Goal: Check status: Check status

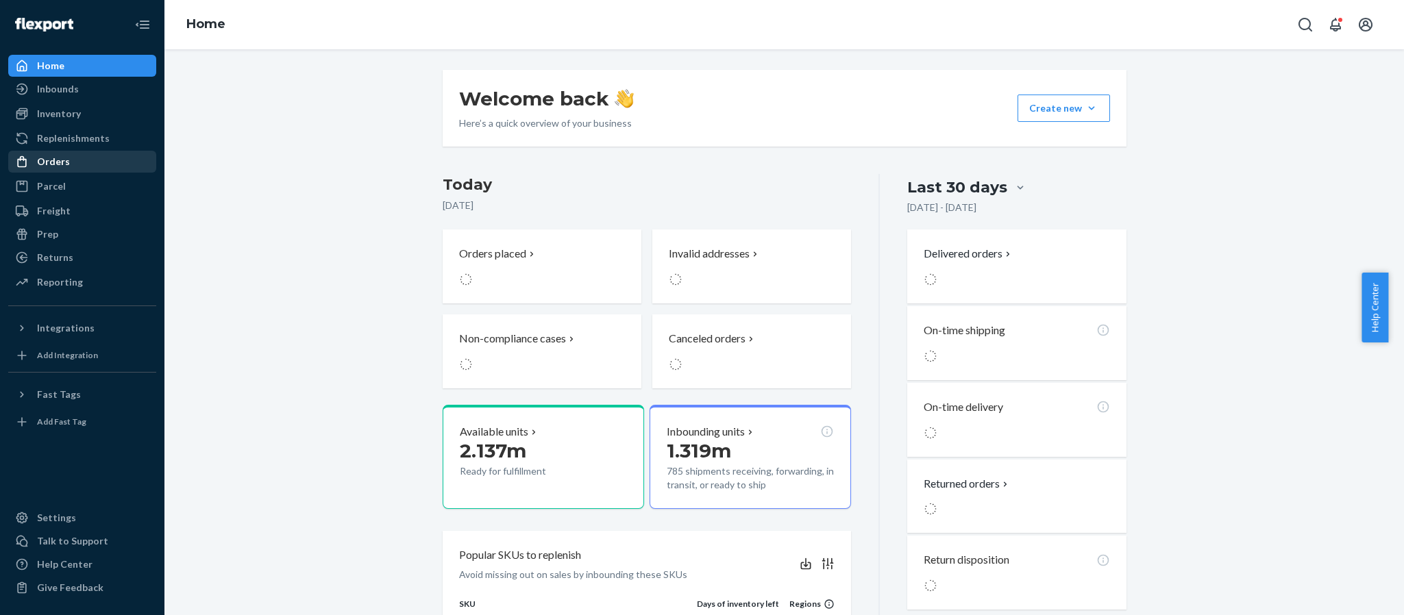
click at [73, 163] on div "Orders" at bounding box center [82, 161] width 145 height 19
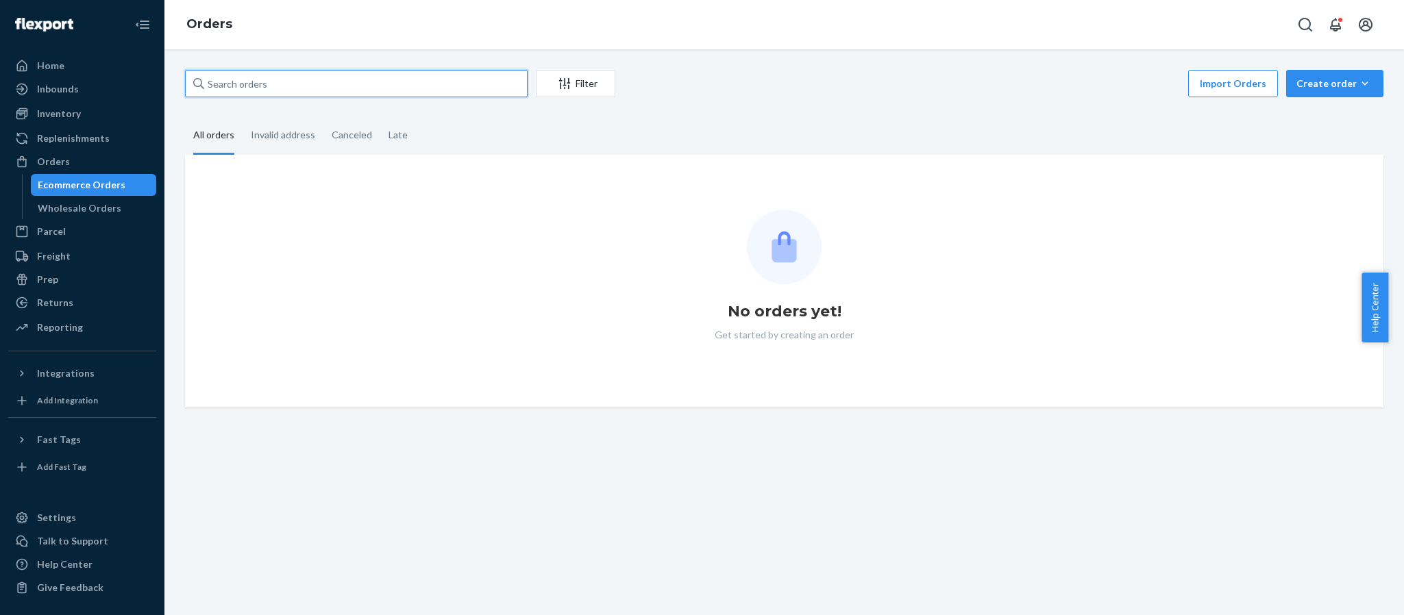
click at [332, 95] on input "text" at bounding box center [356, 83] width 343 height 27
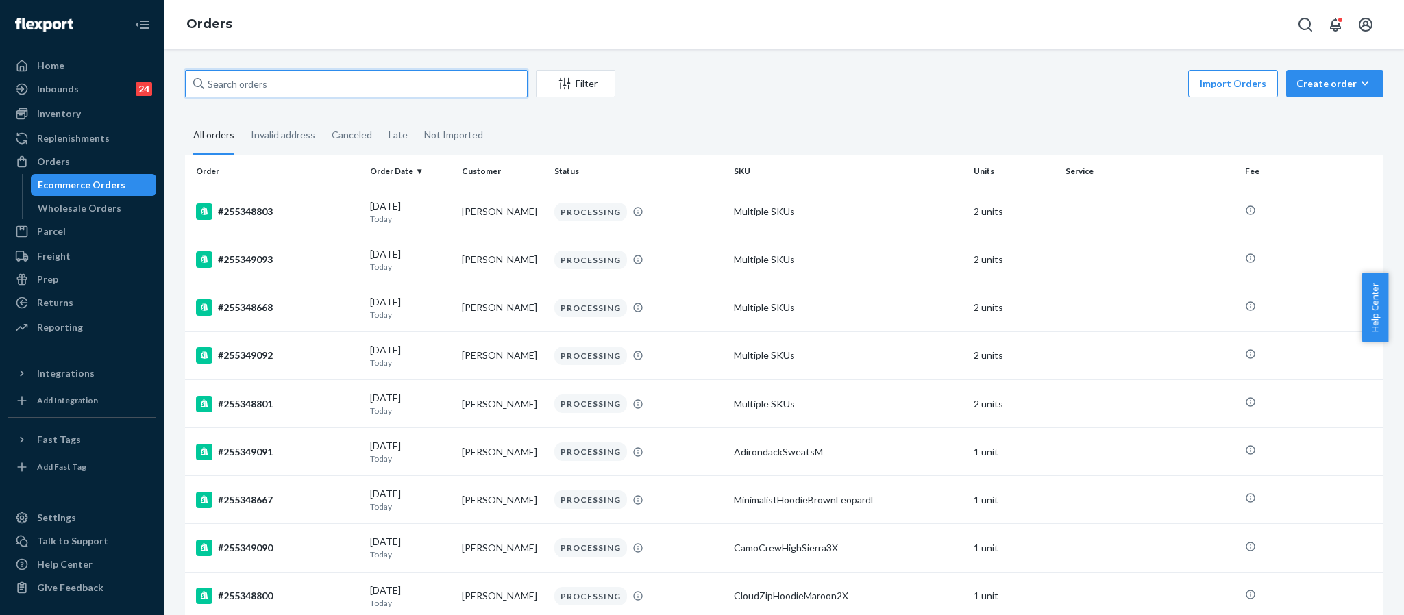
paste input "255172597"
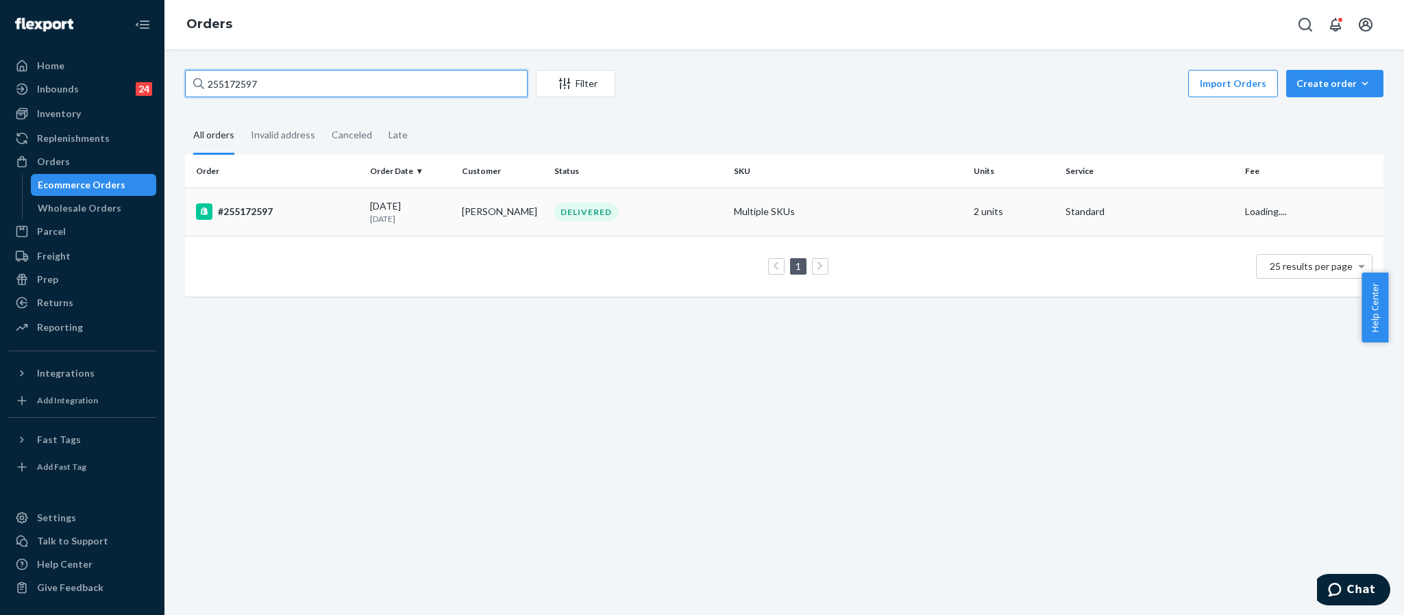
type input "255172597"
click at [262, 212] on div "#255172597" at bounding box center [277, 212] width 163 height 16
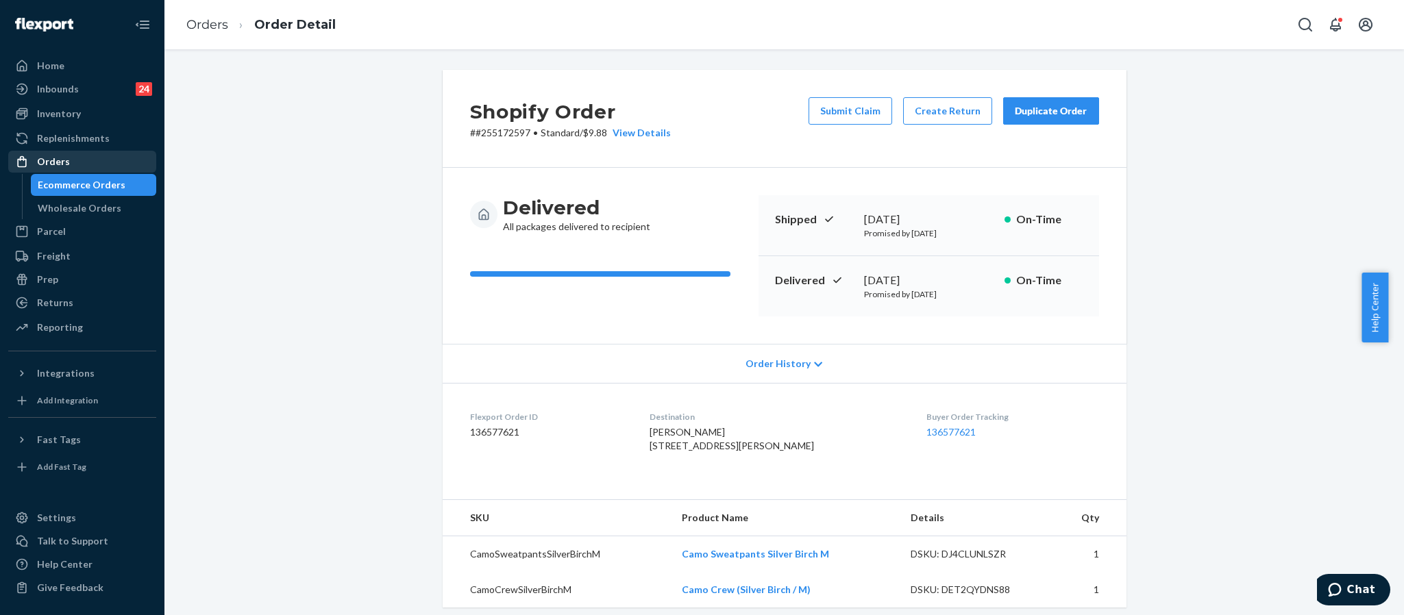
click at [75, 152] on div "Orders" at bounding box center [82, 161] width 145 height 19
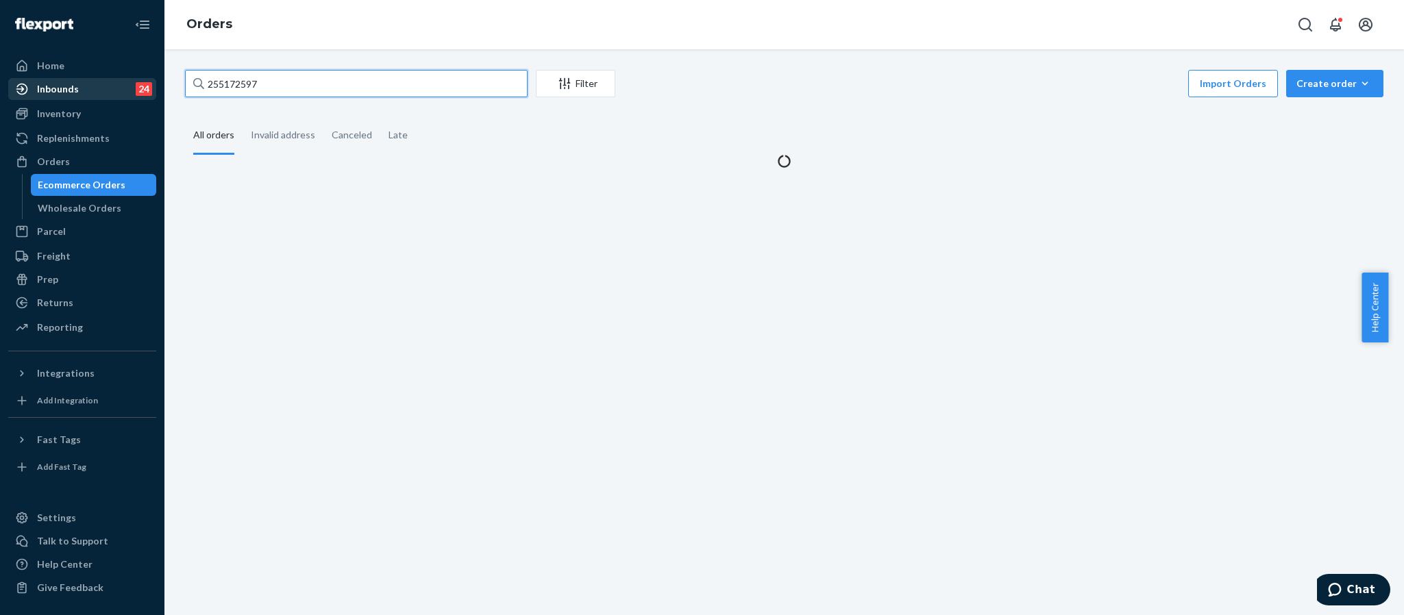
drag, startPoint x: 343, startPoint y: 87, endPoint x: 154, endPoint y: 79, distance: 189.3
click at [154, 79] on div "Home Inbounds 24 Shipping Plans Problems 24 Inventory Products Replenishments O…" at bounding box center [702, 307] width 1404 height 615
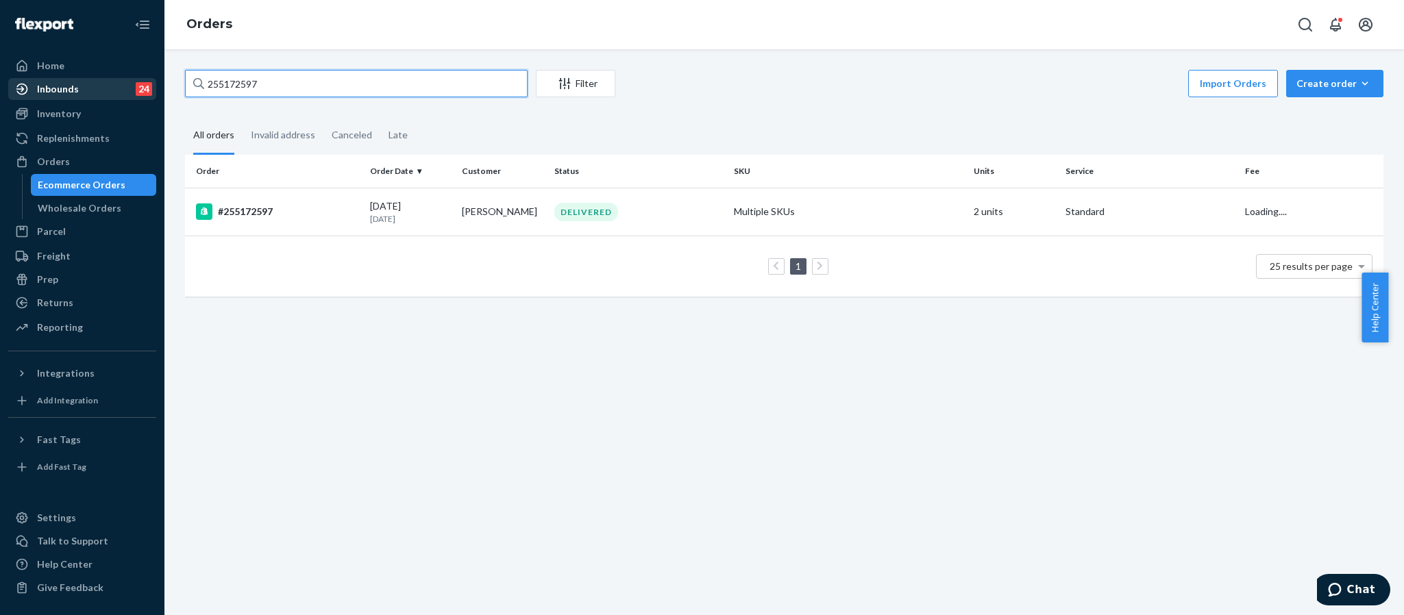
paste input "66021"
type input "255166021"
click at [241, 208] on div "#255166021" at bounding box center [277, 212] width 163 height 16
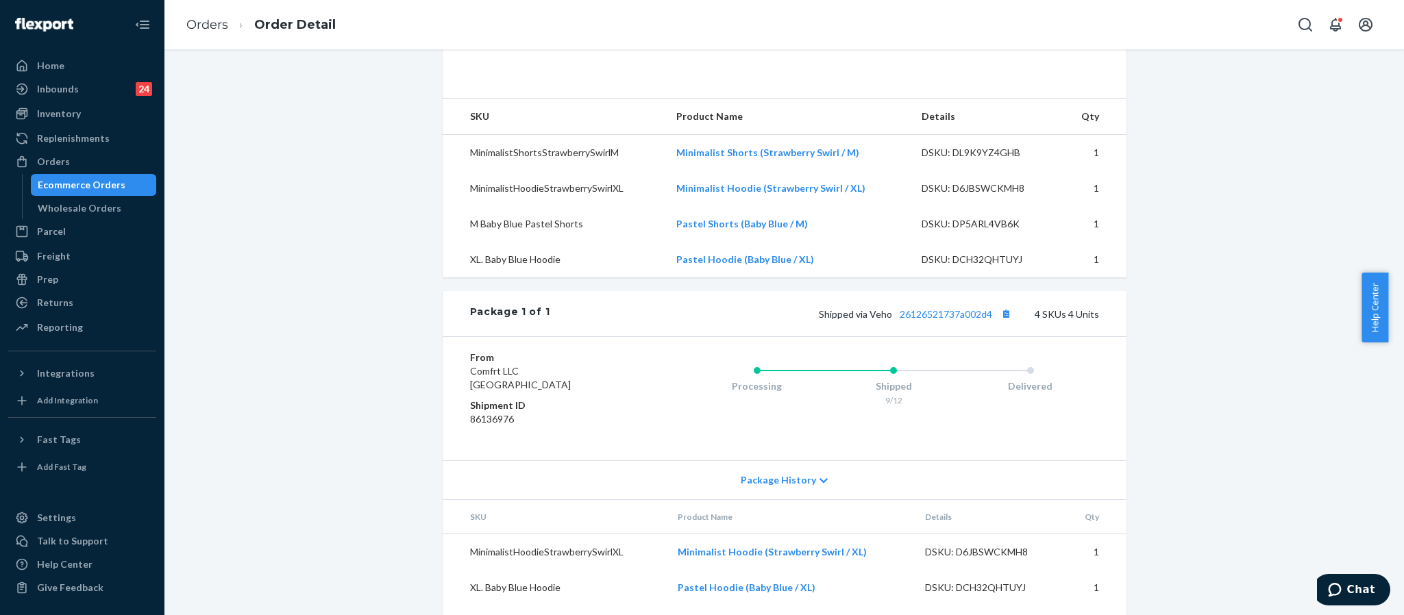
scroll to position [411, 0]
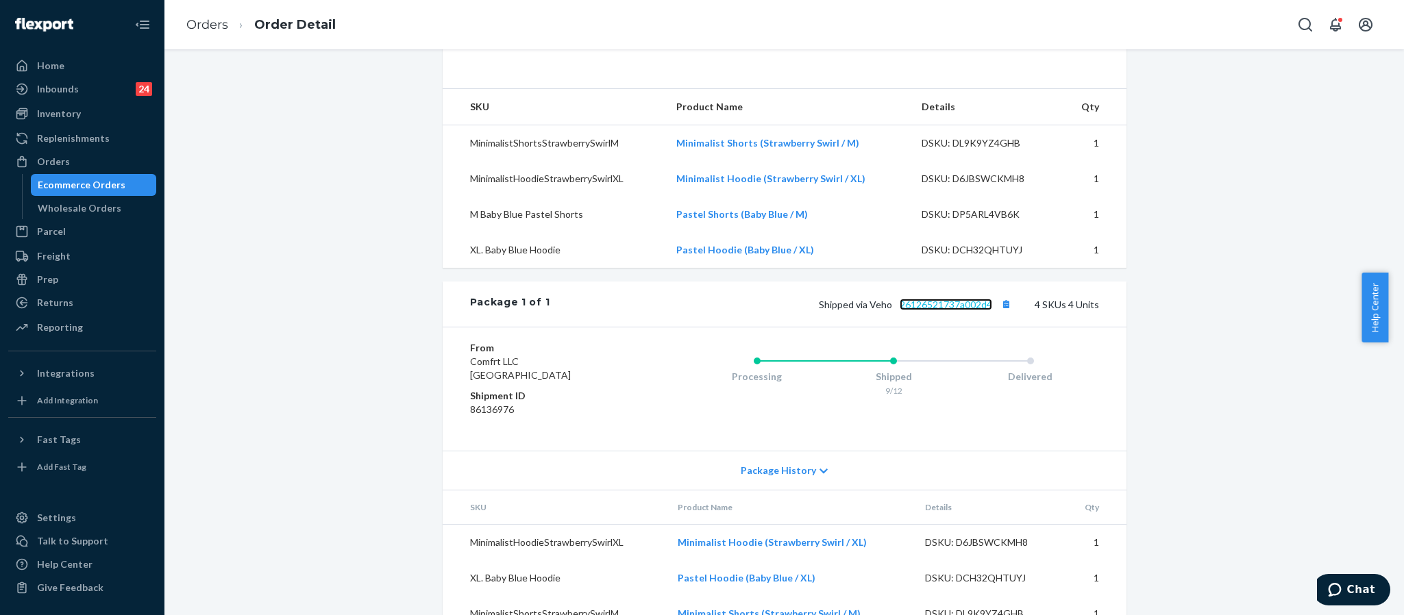
click at [946, 310] on link "26126521737a002d4" at bounding box center [946, 305] width 93 height 12
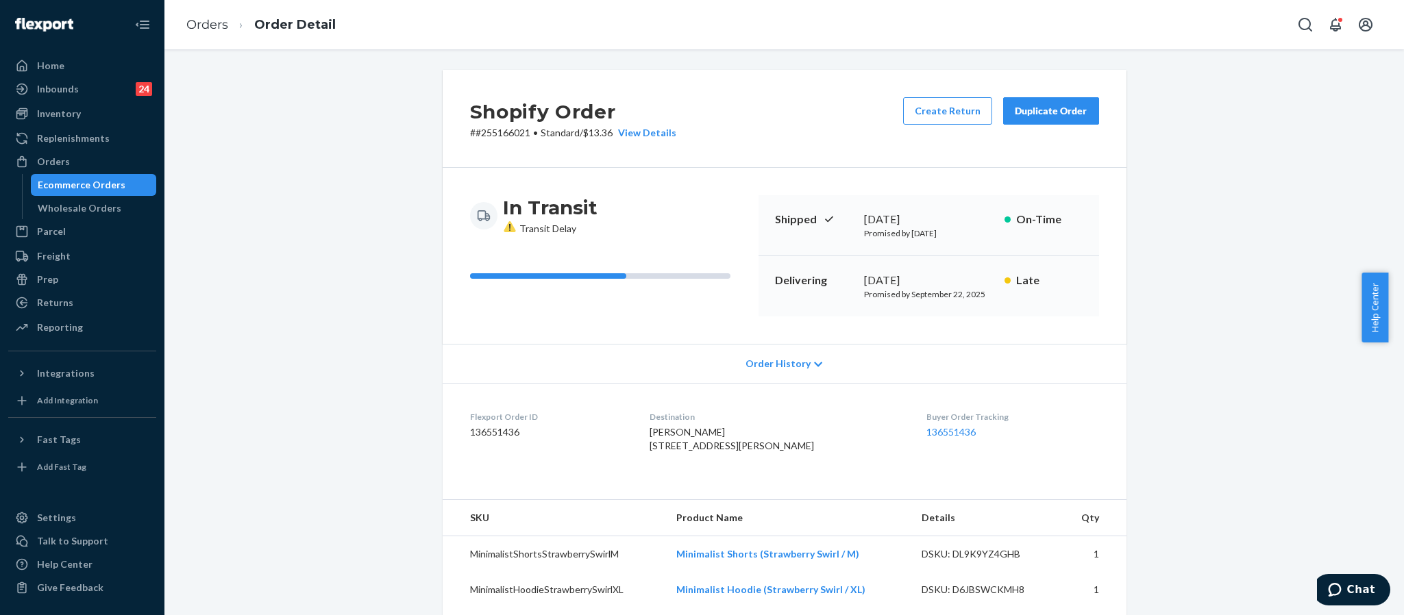
click at [502, 134] on p "# #255166021 • Standard / $13.36 View Details" at bounding box center [573, 133] width 206 height 14
copy p "255166021"
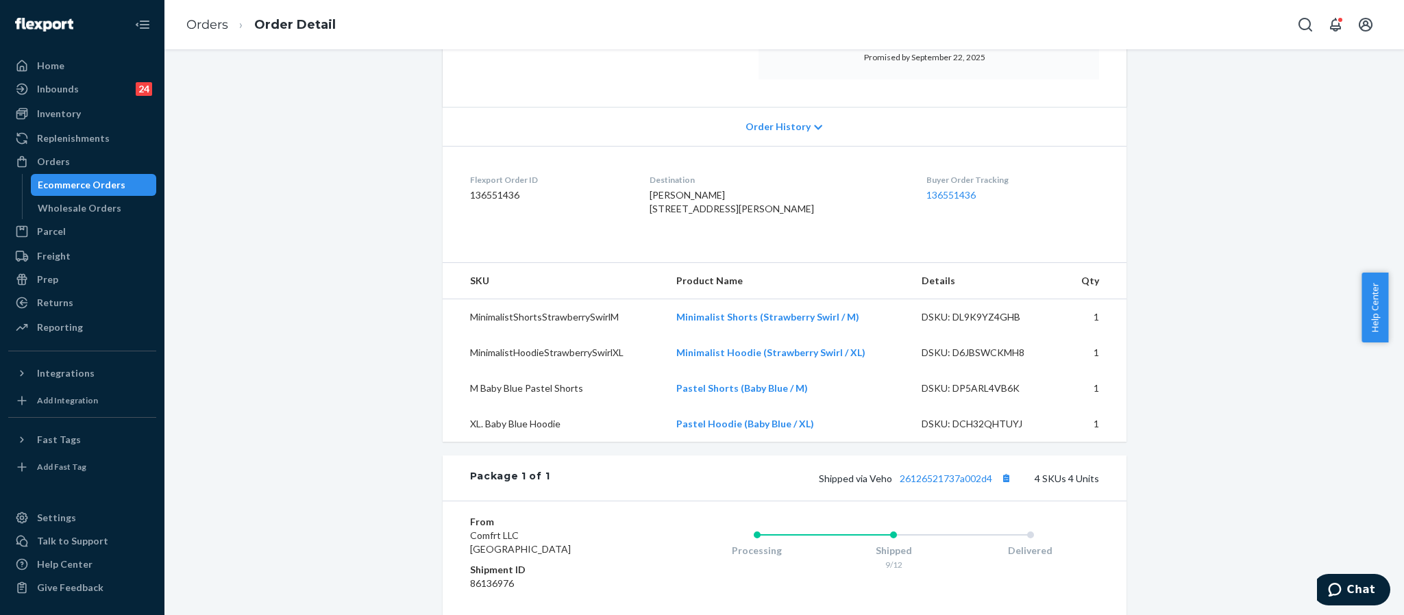
scroll to position [411, 0]
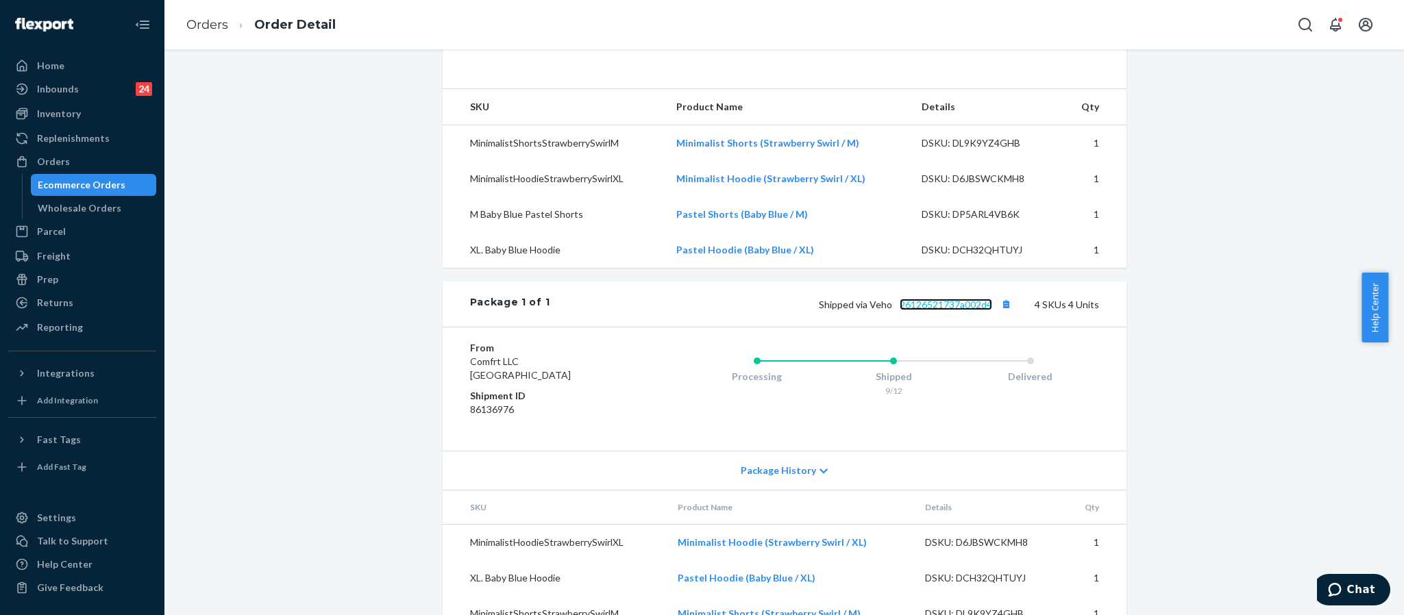
click at [974, 310] on link "26126521737a002d4" at bounding box center [946, 305] width 93 height 12
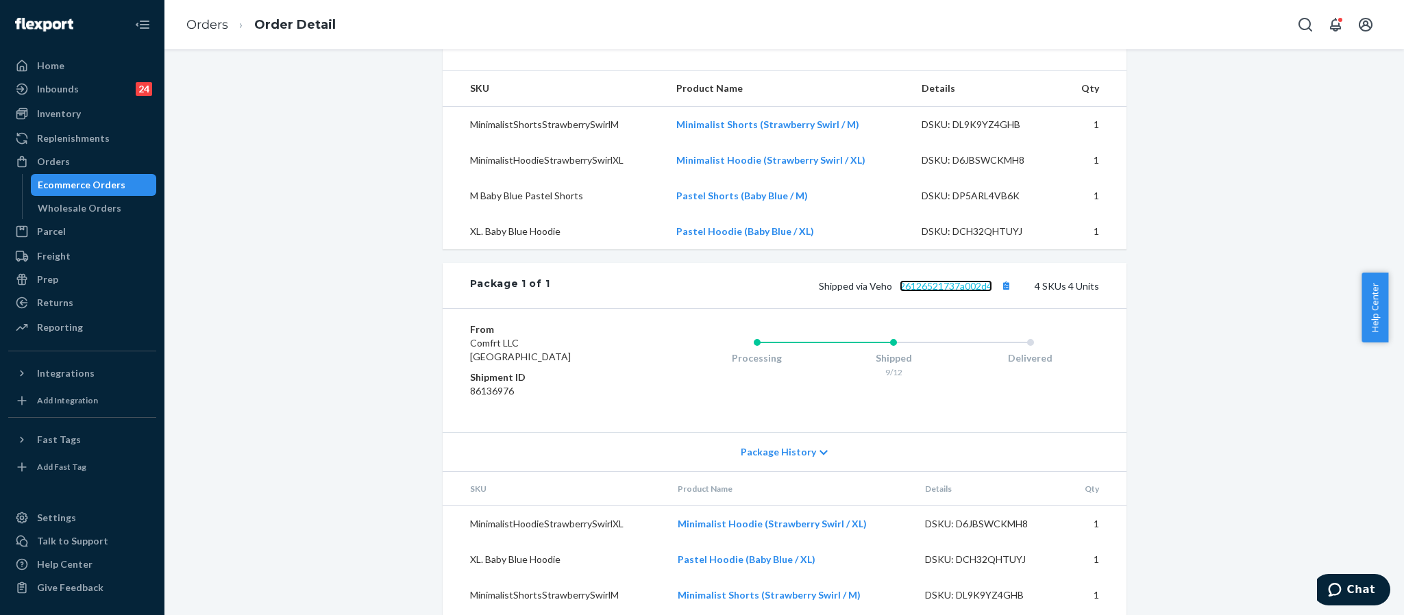
scroll to position [407, 0]
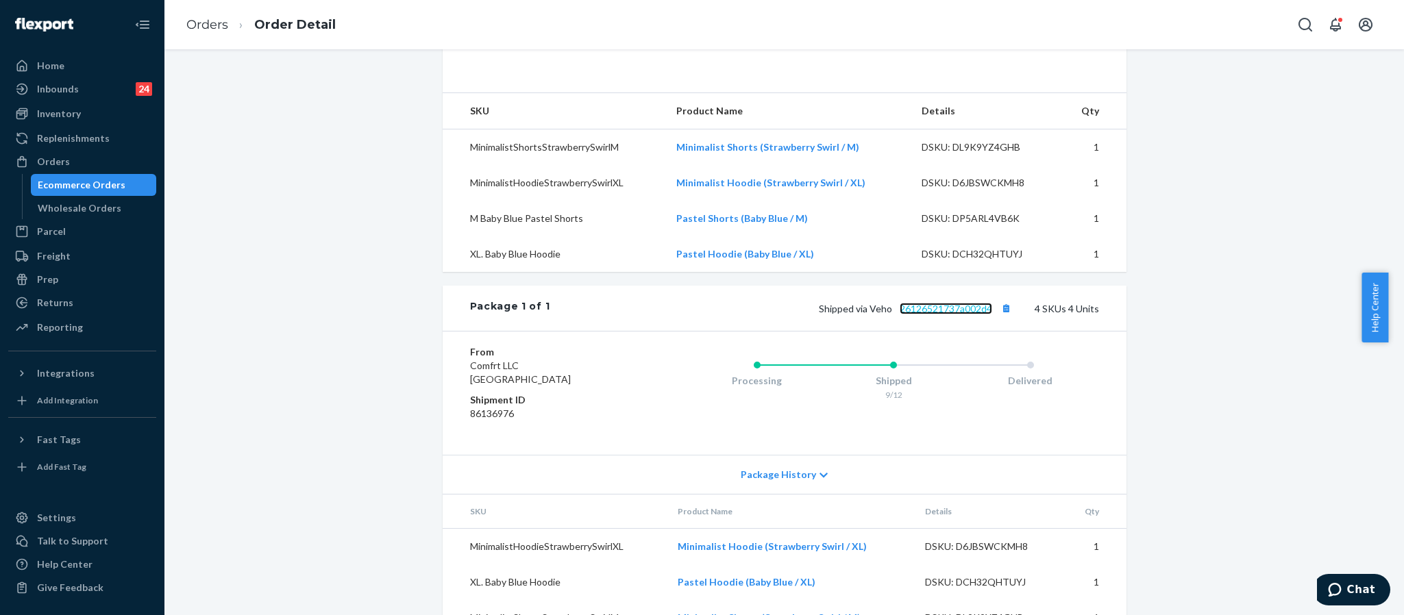
click at [904, 315] on link "26126521737a002d4" at bounding box center [946, 309] width 93 height 12
click at [86, 158] on div "Orders" at bounding box center [82, 161] width 145 height 19
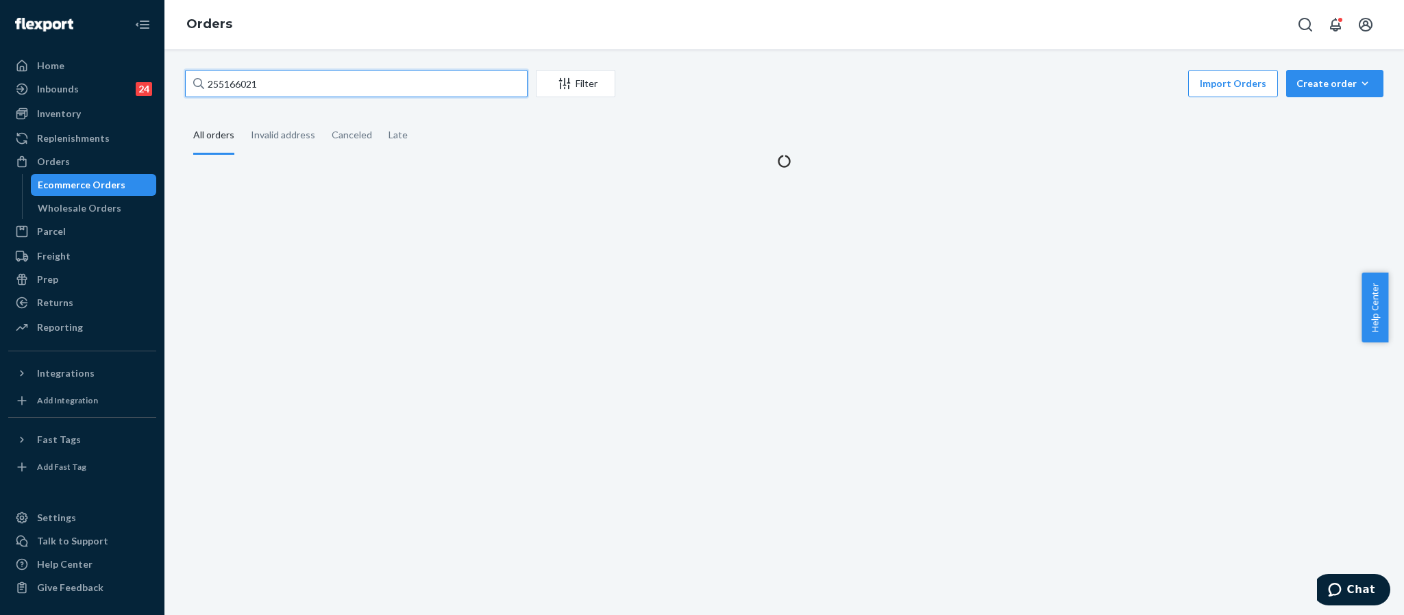
click at [278, 81] on input "255166021" at bounding box center [356, 83] width 343 height 27
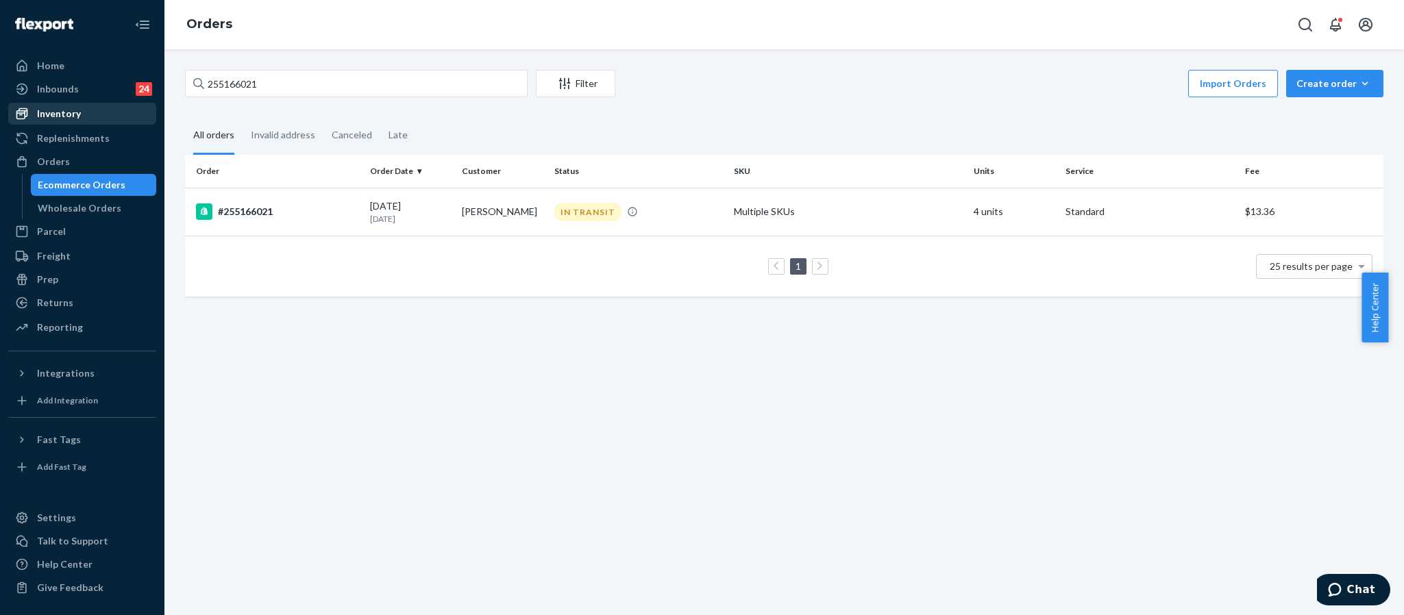
click at [68, 110] on div "Inventory" at bounding box center [59, 114] width 44 height 14
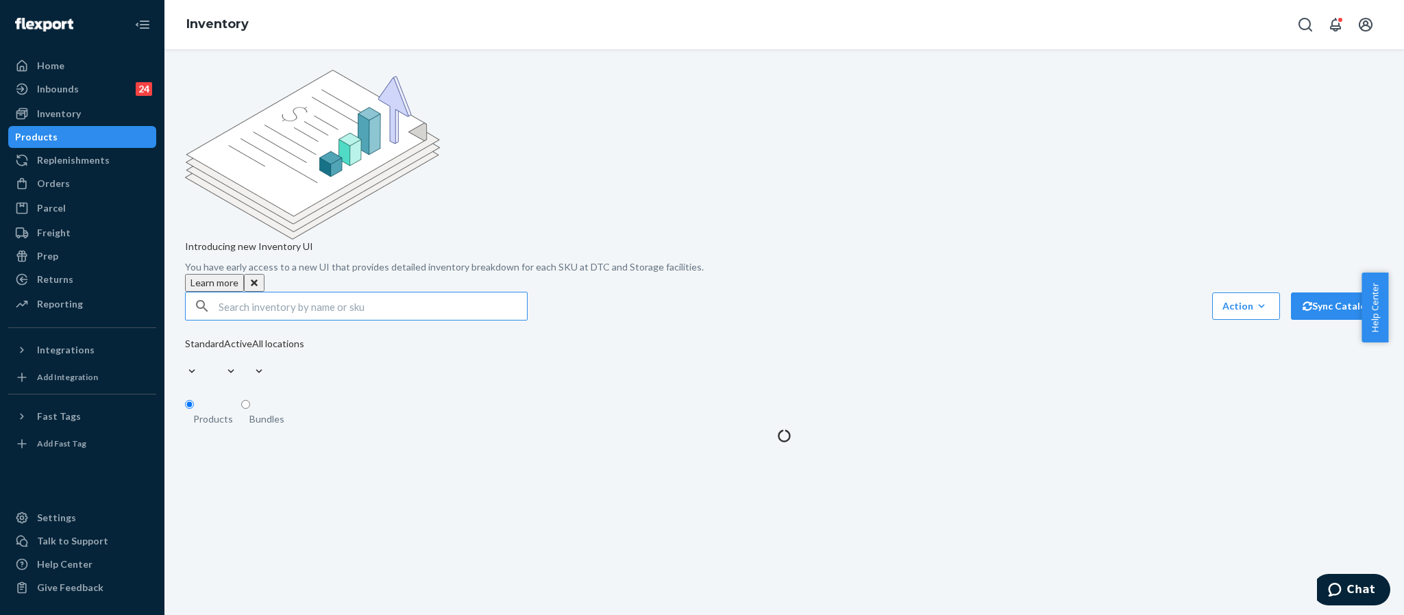
click at [291, 293] on input "text" at bounding box center [373, 306] width 308 height 27
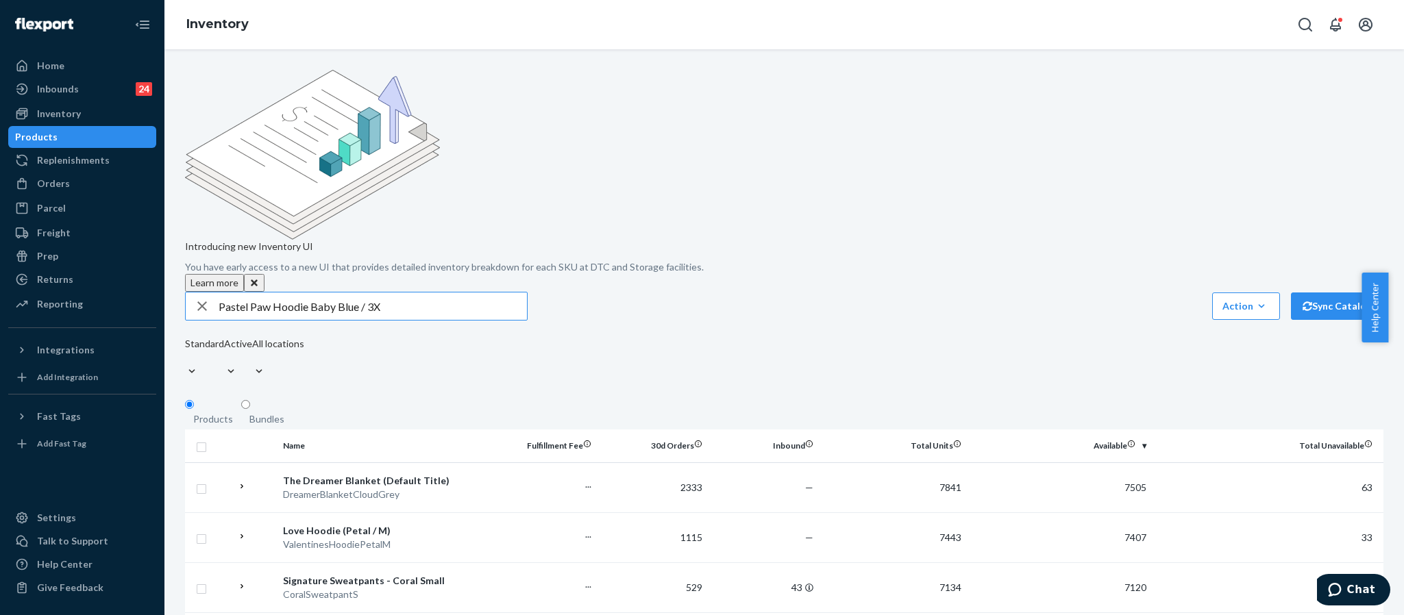
type input "Pastel Paw Hoodie Baby Blue / 3X"
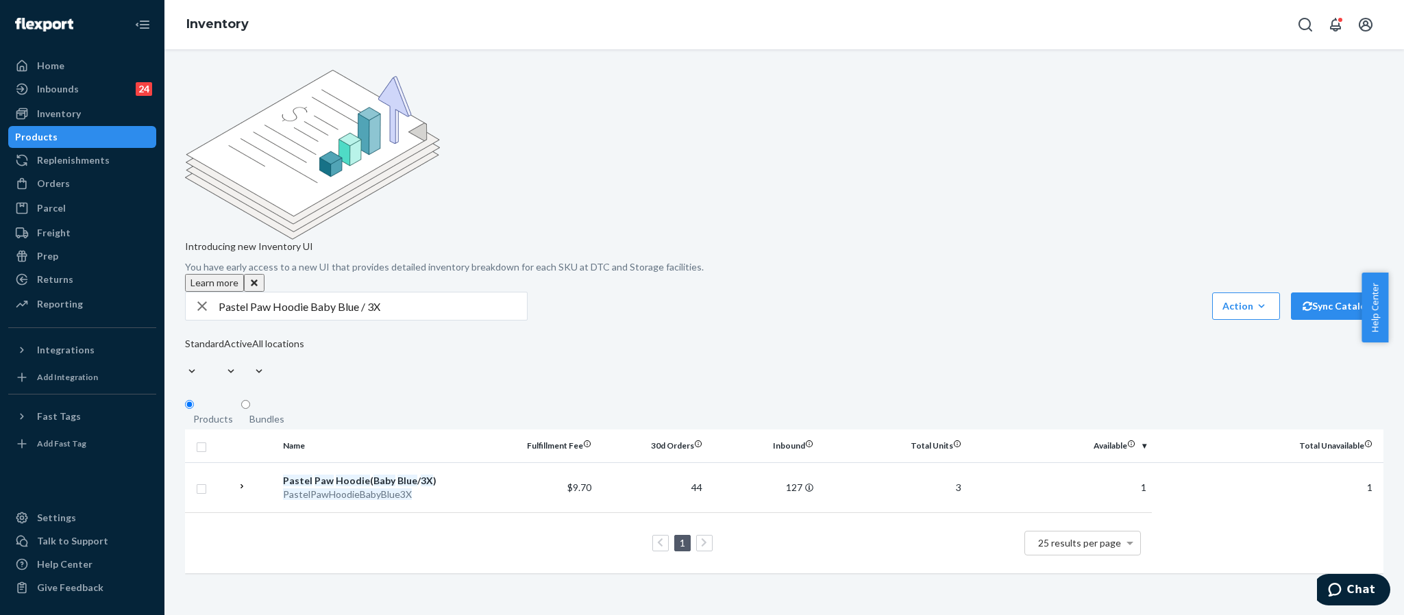
drag, startPoint x: 60, startPoint y: 182, endPoint x: 186, endPoint y: 184, distance: 126.1
click at [60, 182] on div "Orders" at bounding box center [53, 184] width 33 height 14
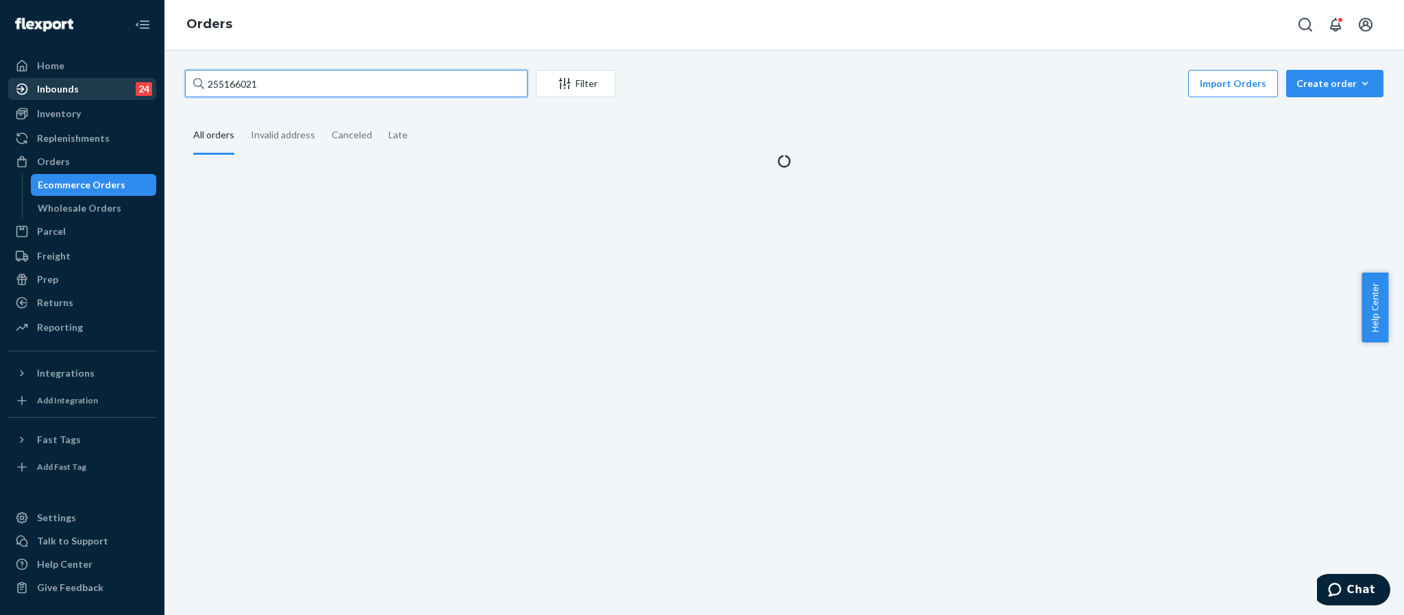
drag, startPoint x: 282, startPoint y: 85, endPoint x: 142, endPoint y: 79, distance: 140.6
click at [142, 79] on div "Home Inbounds 24 Shipping Plans Problems 24 Inventory Products Replenishments O…" at bounding box center [702, 307] width 1404 height 615
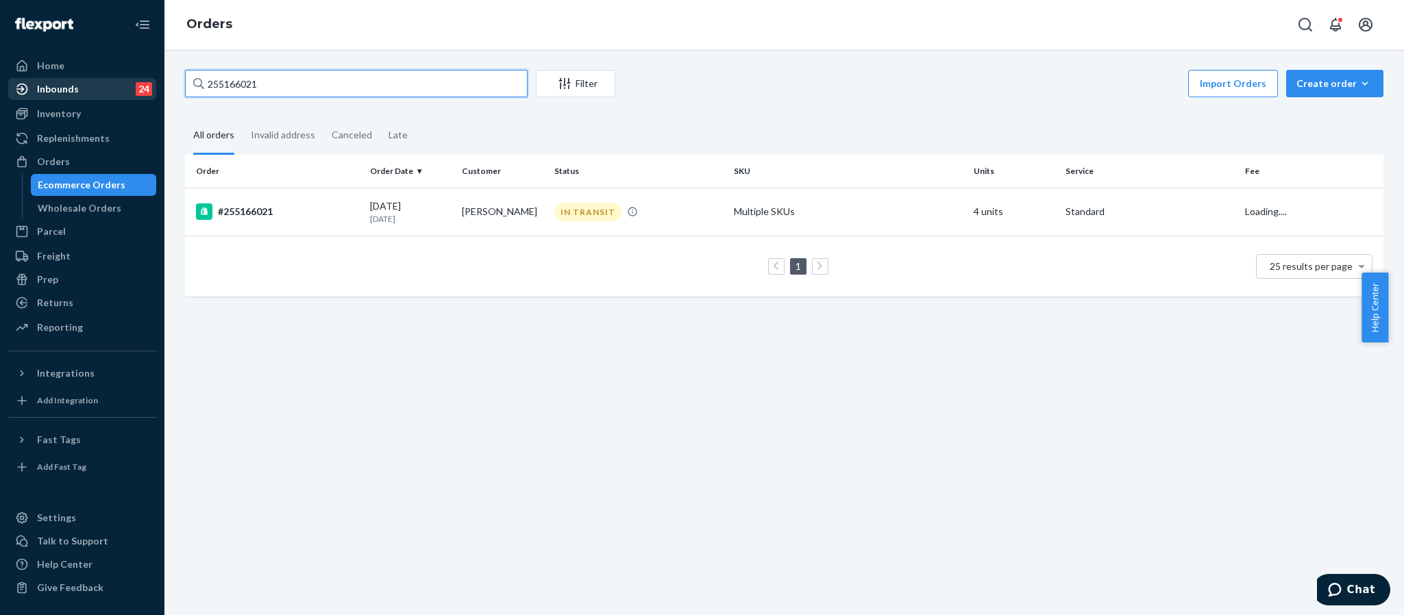
paste input "280416"
type input "255280416"
click at [245, 217] on div "#255280416" at bounding box center [277, 212] width 163 height 16
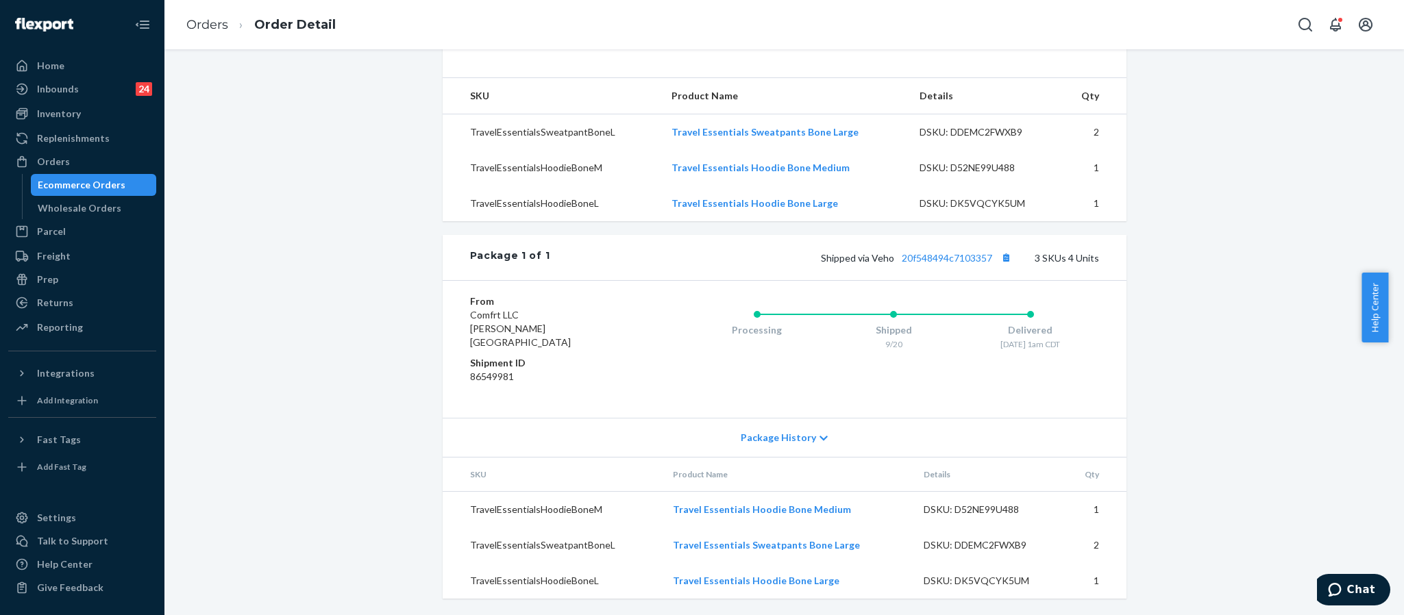
scroll to position [438, 0]
click at [975, 264] on link "20f548494c7103357" at bounding box center [947, 258] width 90 height 12
drag, startPoint x: 224, startPoint y: 32, endPoint x: 235, endPoint y: 58, distance: 28.3
click at [224, 32] on link "Orders" at bounding box center [207, 24] width 42 height 15
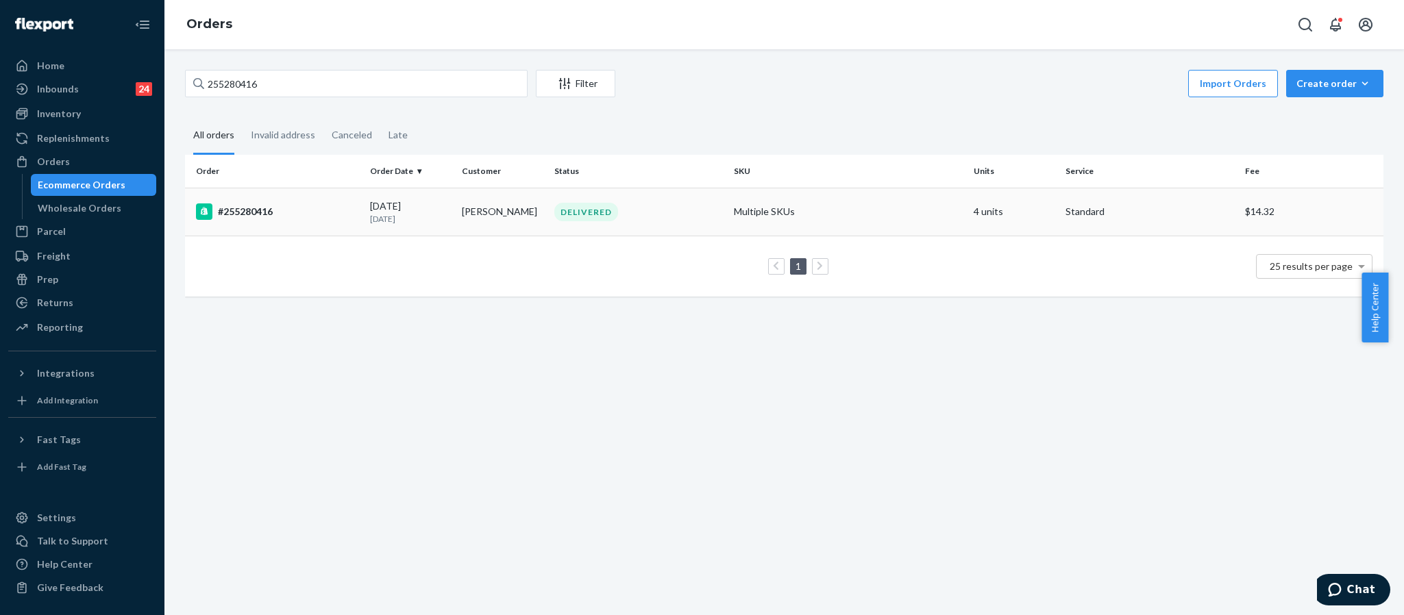
click at [263, 216] on div "#255280416" at bounding box center [277, 212] width 163 height 16
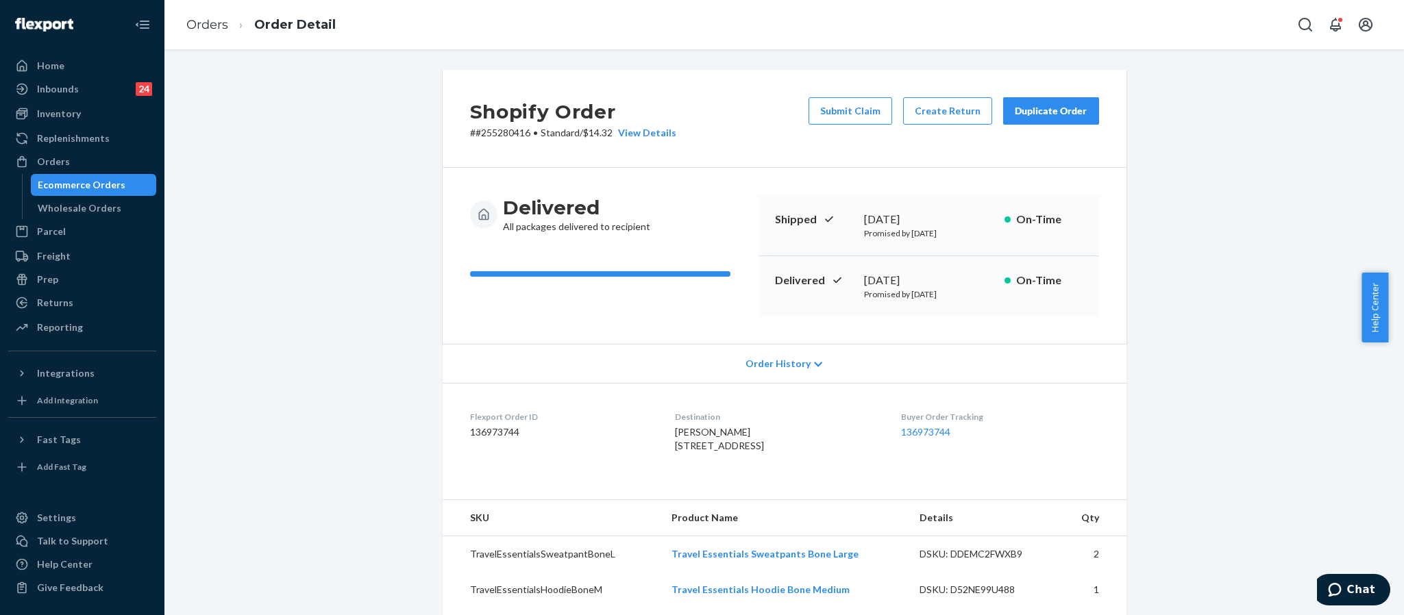
drag, startPoint x: 654, startPoint y: 449, endPoint x: 772, endPoint y: 459, distance: 118.3
click at [772, 459] on dl "Flexport Order ID 136973744 Destination [PERSON_NAME] [STREET_ADDRESS] US Buyer…" at bounding box center [785, 434] width 684 height 103
copy span "[STREET_ADDRESS]"
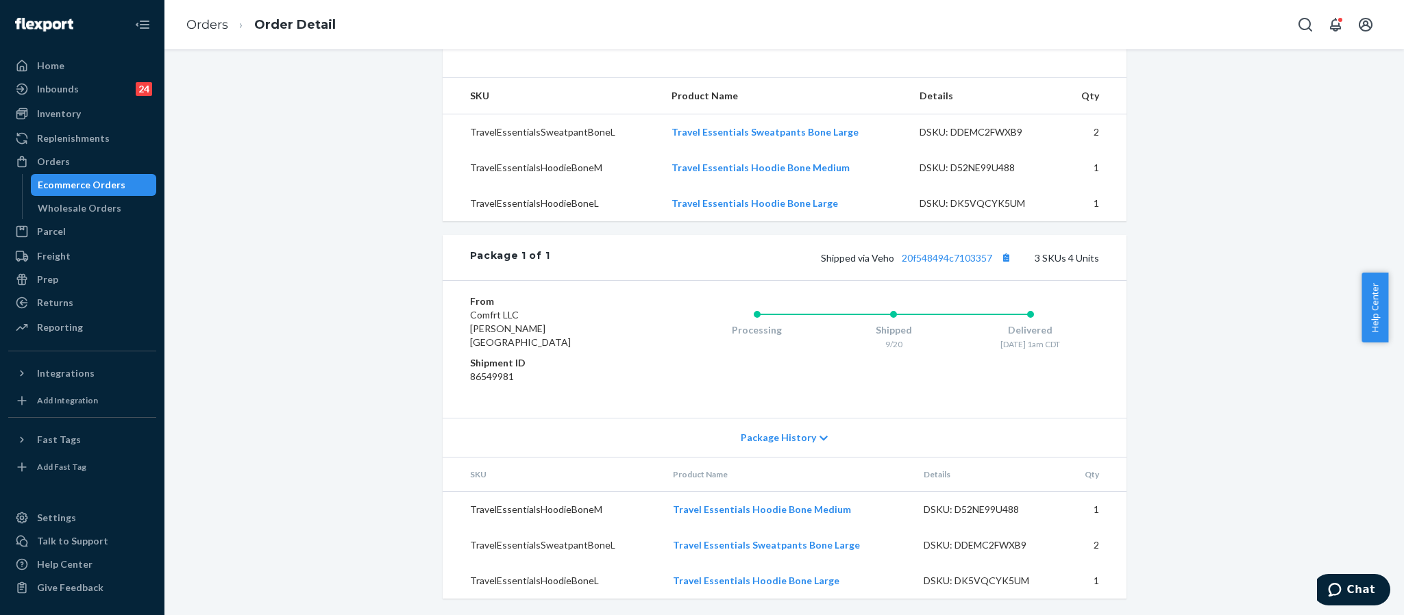
scroll to position [438, 0]
click at [107, 155] on div "Orders" at bounding box center [82, 161] width 145 height 19
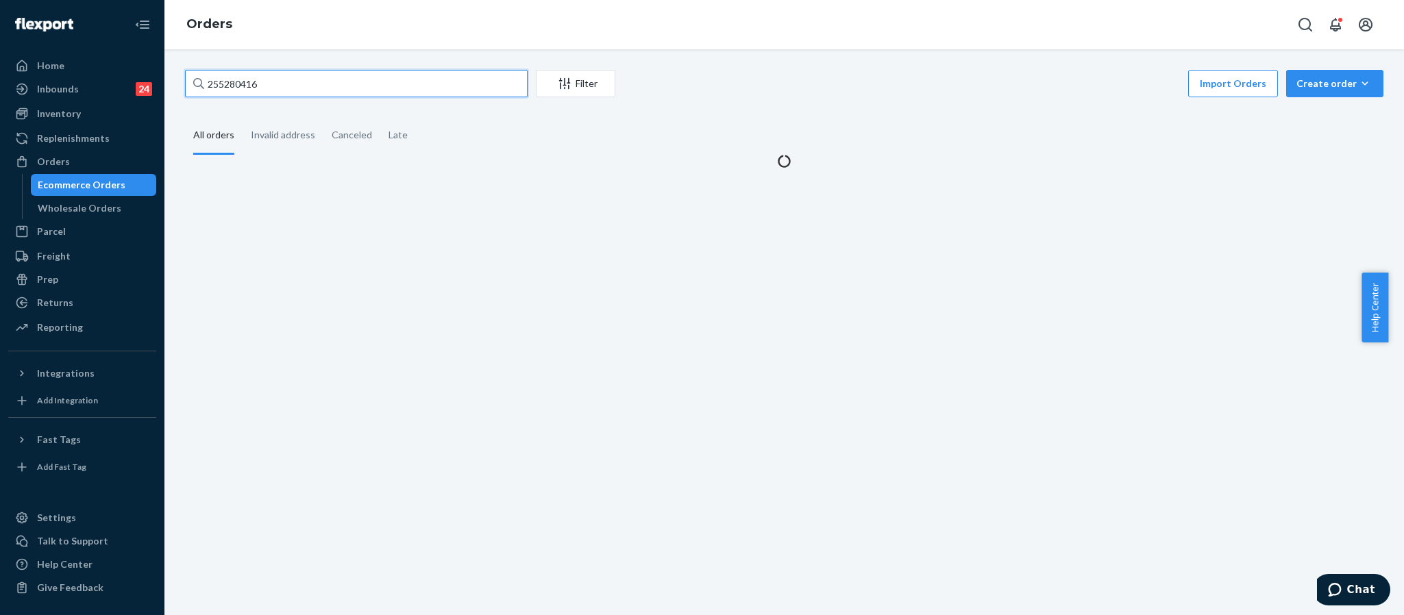
drag, startPoint x: 269, startPoint y: 89, endPoint x: 188, endPoint y: 85, distance: 81.6
click at [188, 85] on input "255280416" at bounding box center [356, 83] width 343 height 27
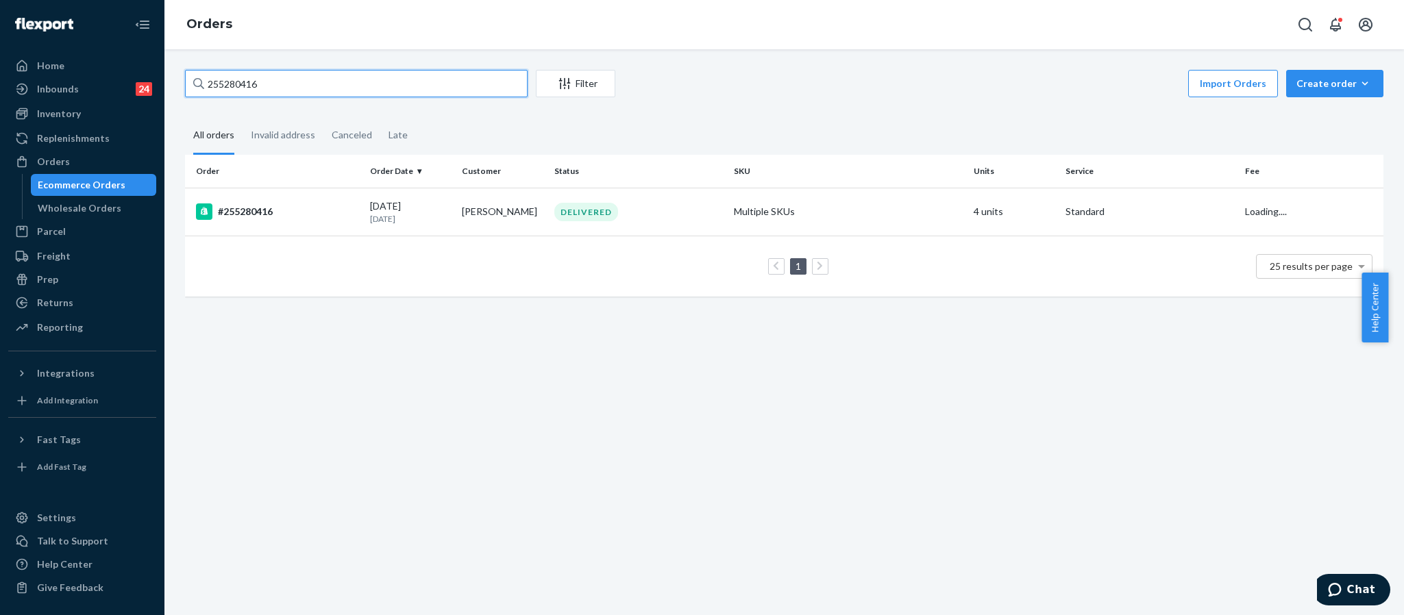
paste input "340420"
type input "255340420"
